Goal: Find specific page/section: Find specific page/section

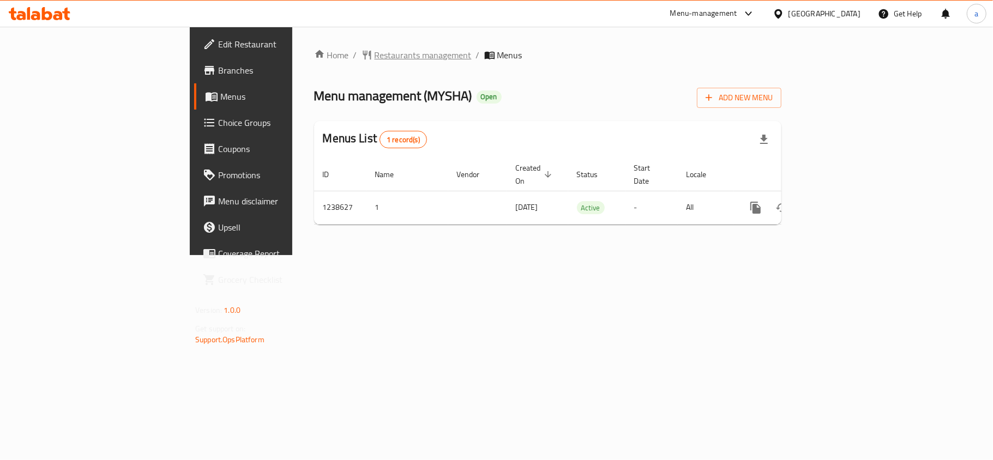
click at [375, 52] on span "Restaurants management" at bounding box center [423, 55] width 97 height 13
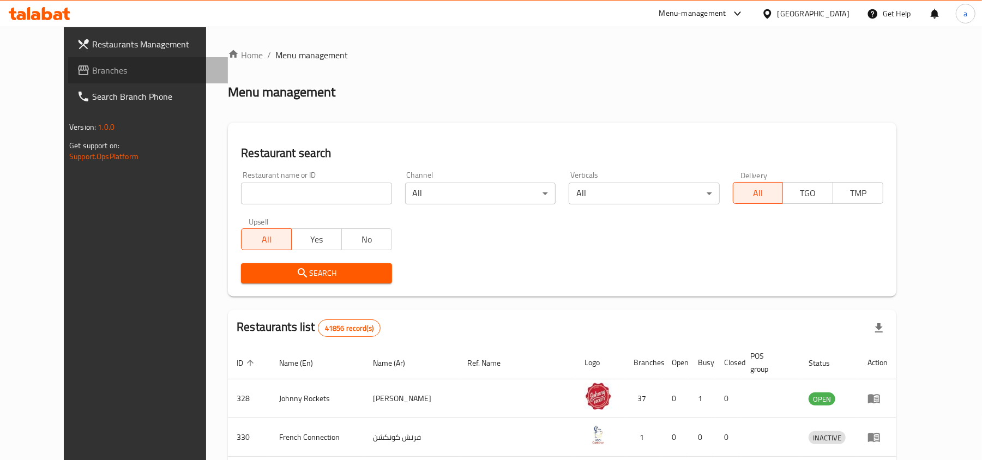
click at [76, 77] on link "Branches" at bounding box center [148, 70] width 160 height 26
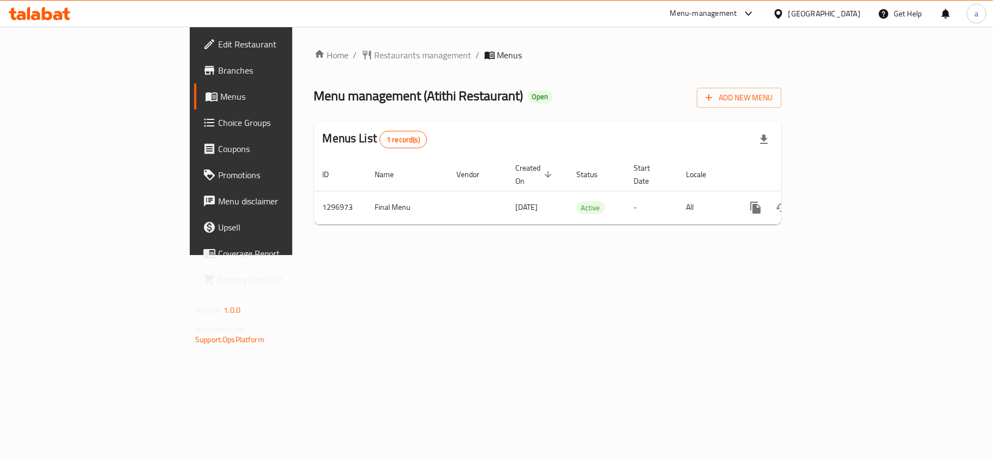
click at [314, 64] on div "Home / Restaurants management / Menus Menu management ( Atithi Restaurant ) Ope…" at bounding box center [547, 141] width 467 height 185
click at [375, 56] on span "Restaurants management" at bounding box center [423, 55] width 97 height 13
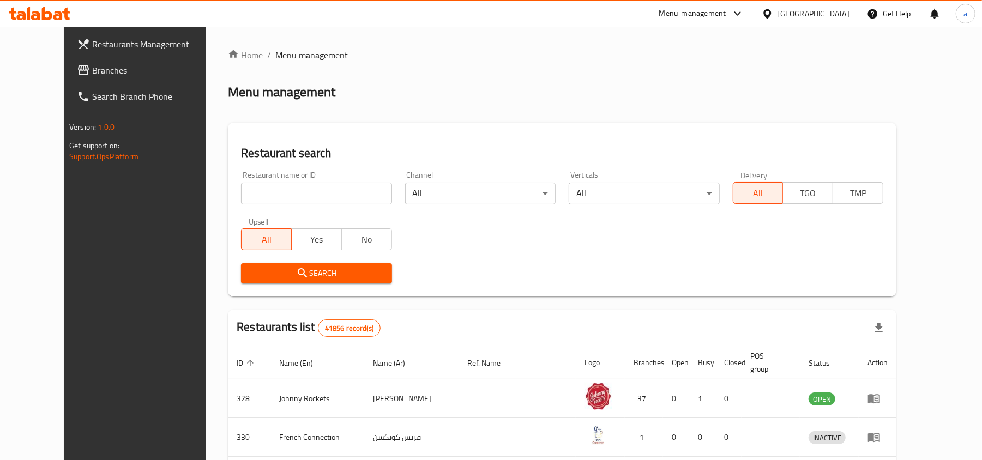
click at [256, 194] on input "search" at bounding box center [316, 194] width 150 height 22
paste input "700044"
type input "700044"
click at [241, 280] on button "Search" at bounding box center [316, 273] width 150 height 20
